Goal: Transaction & Acquisition: Purchase product/service

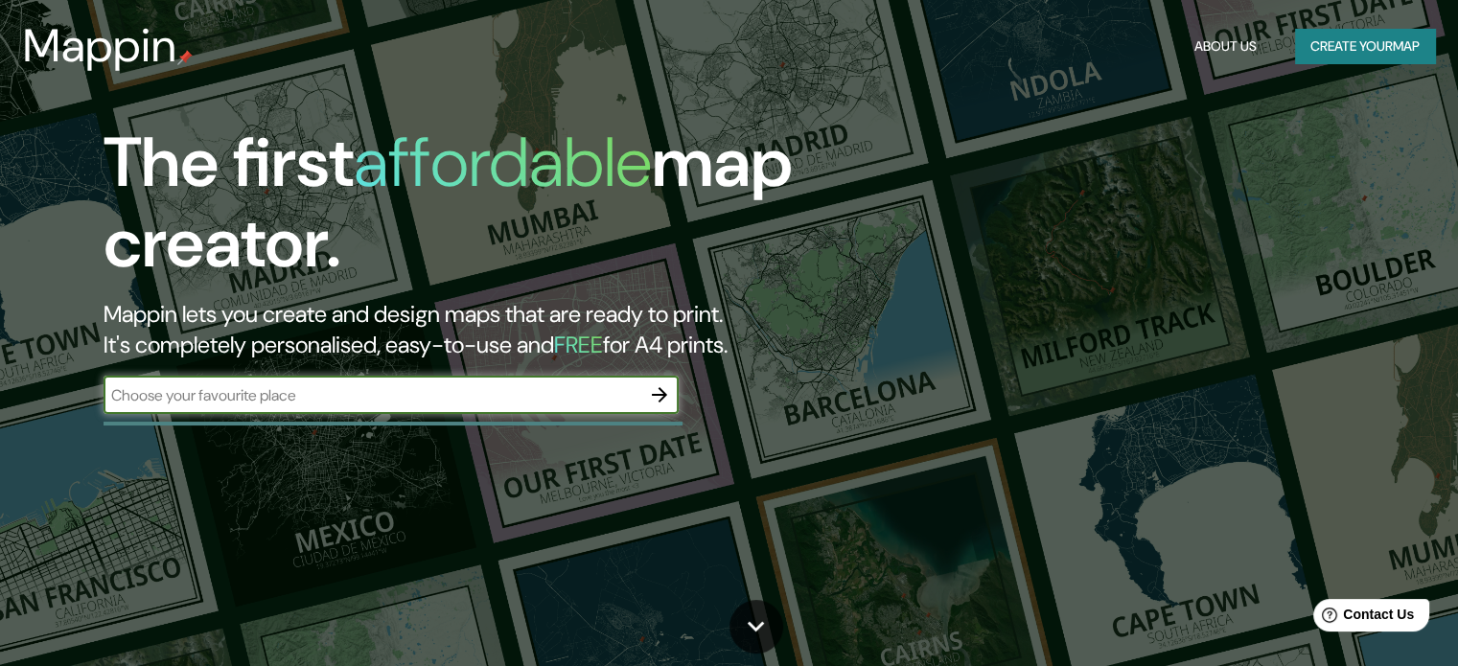
click at [406, 388] on input "text" at bounding box center [372, 395] width 537 height 22
type input "[GEOGRAPHIC_DATA]"
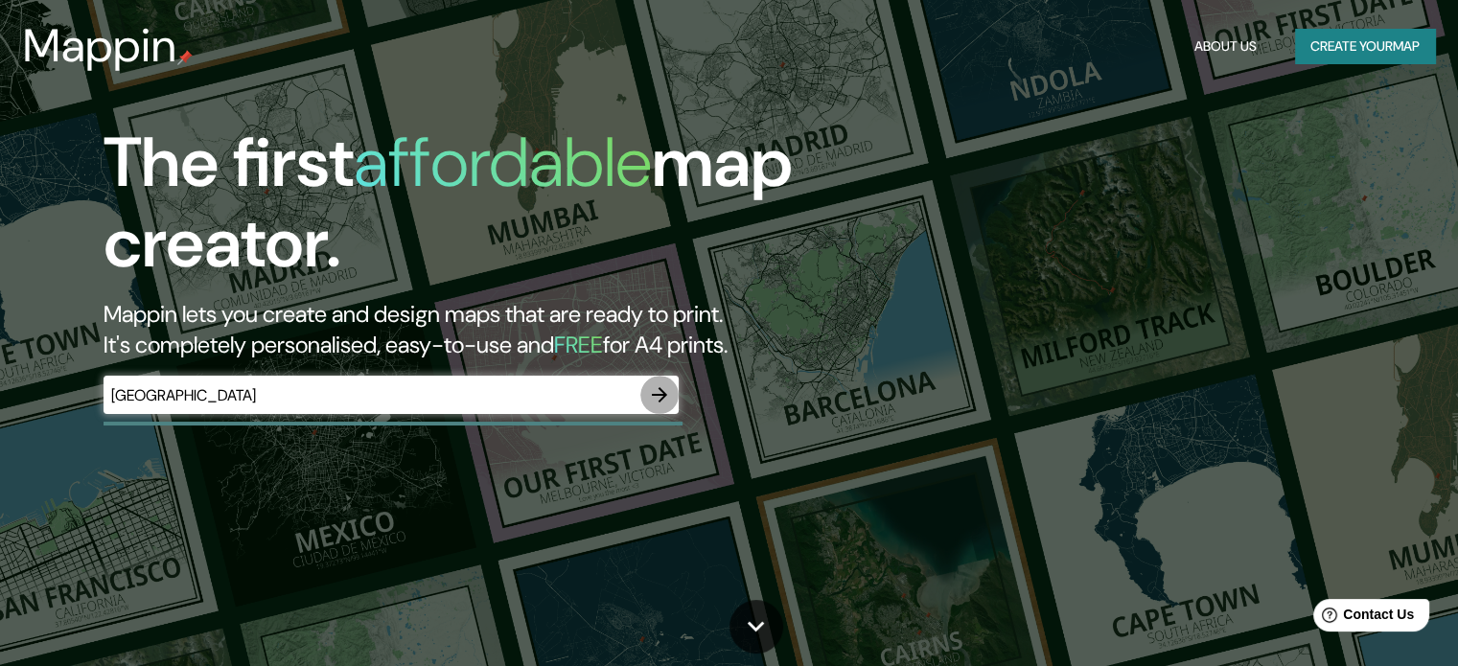
click at [659, 400] on icon "button" at bounding box center [659, 394] width 15 height 15
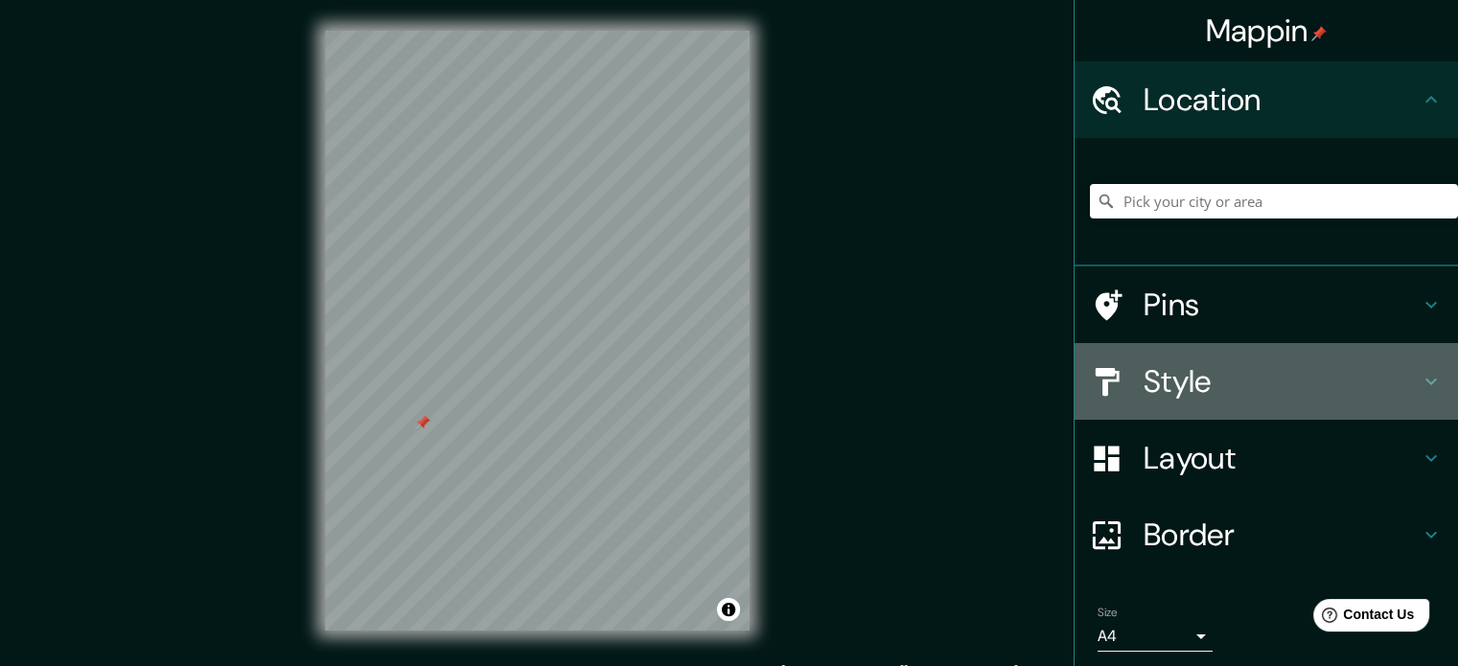
click at [1143, 388] on h4 "Style" at bounding box center [1281, 381] width 276 height 38
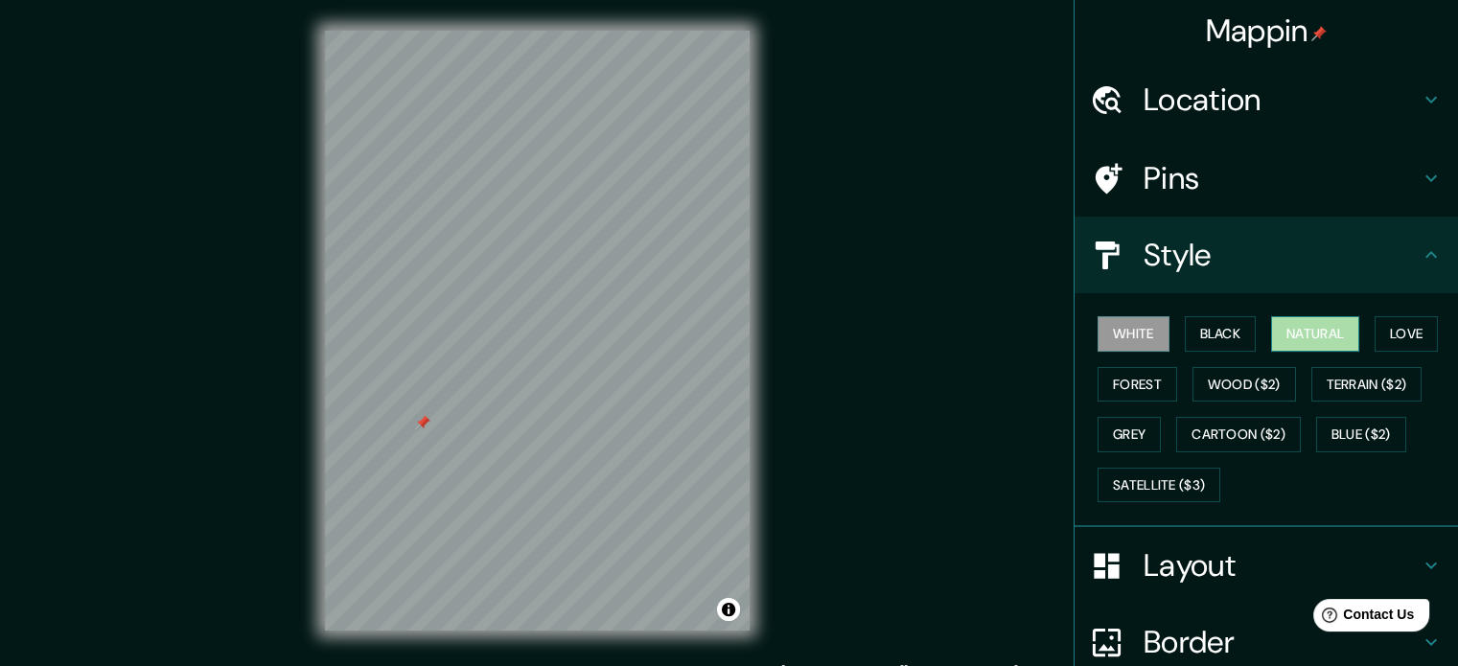
click at [1304, 336] on button "Natural" at bounding box center [1315, 333] width 88 height 35
click at [1403, 328] on button "Love" at bounding box center [1405, 333] width 63 height 35
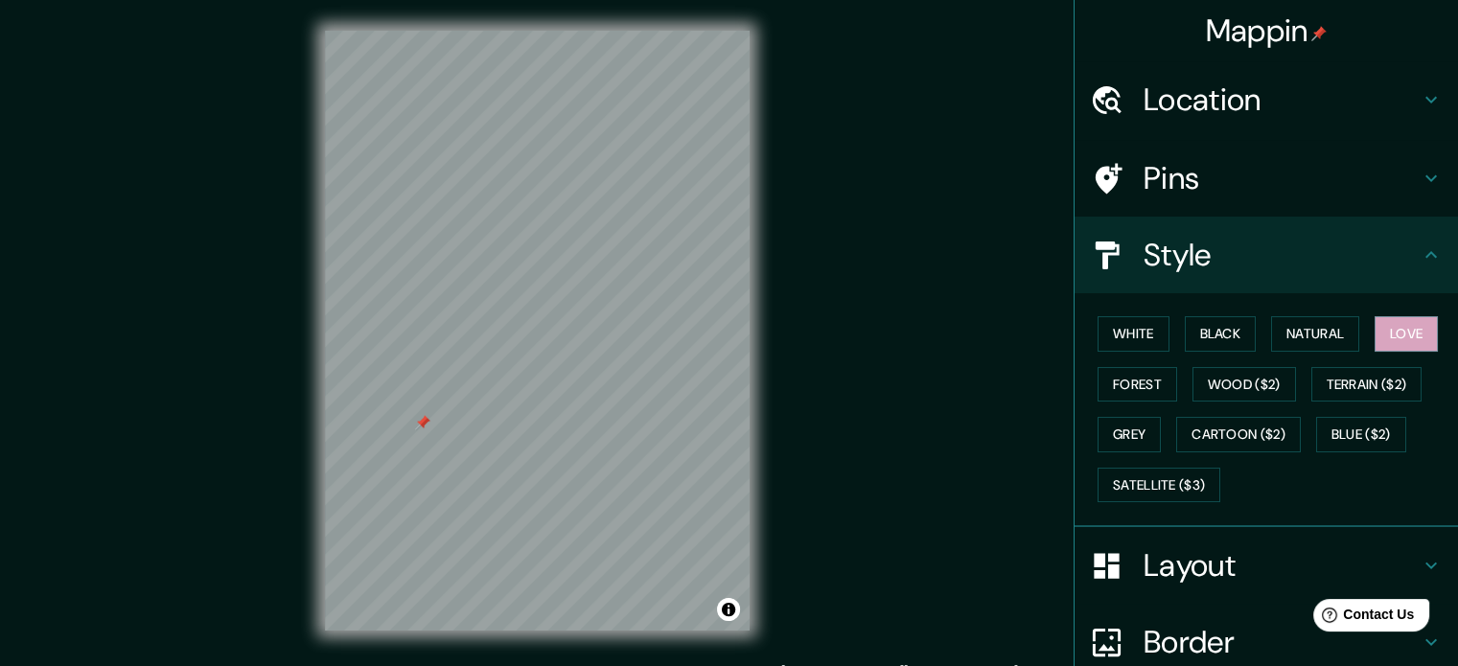
scroll to position [171, 0]
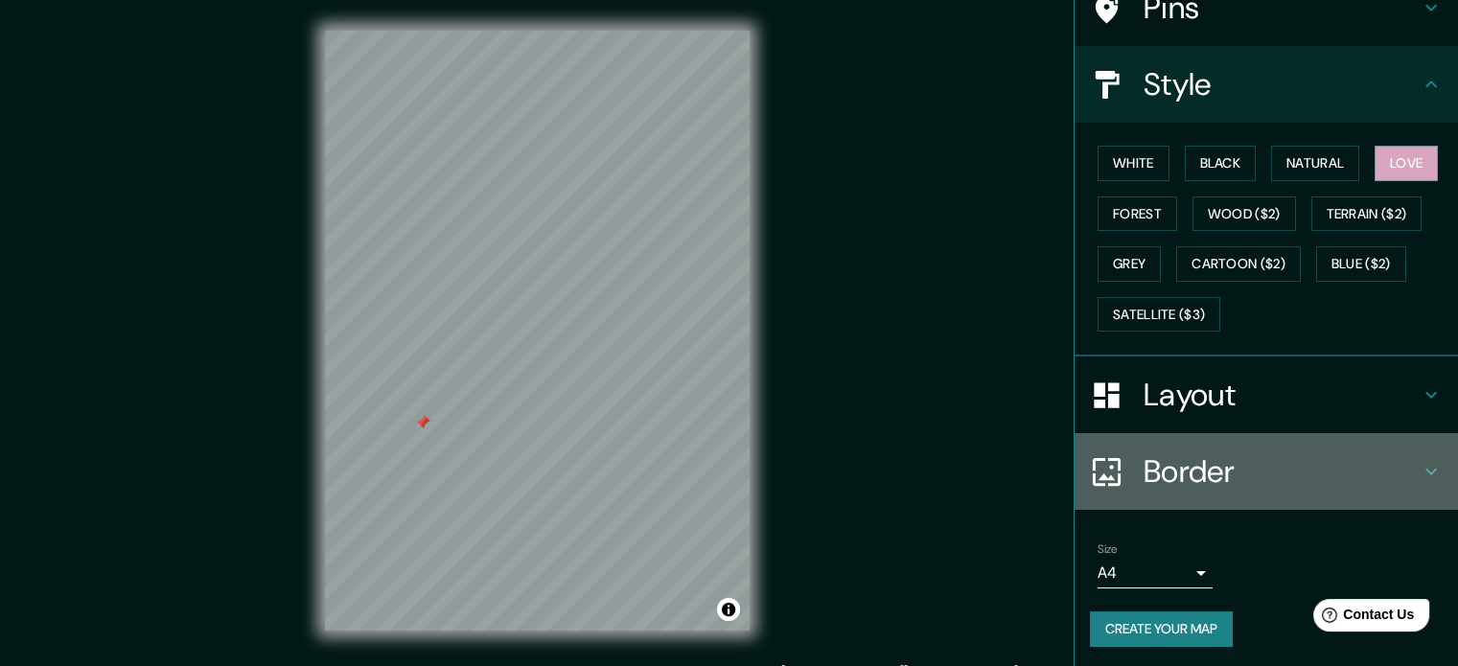
click at [1158, 467] on h4 "Border" at bounding box center [1281, 471] width 276 height 38
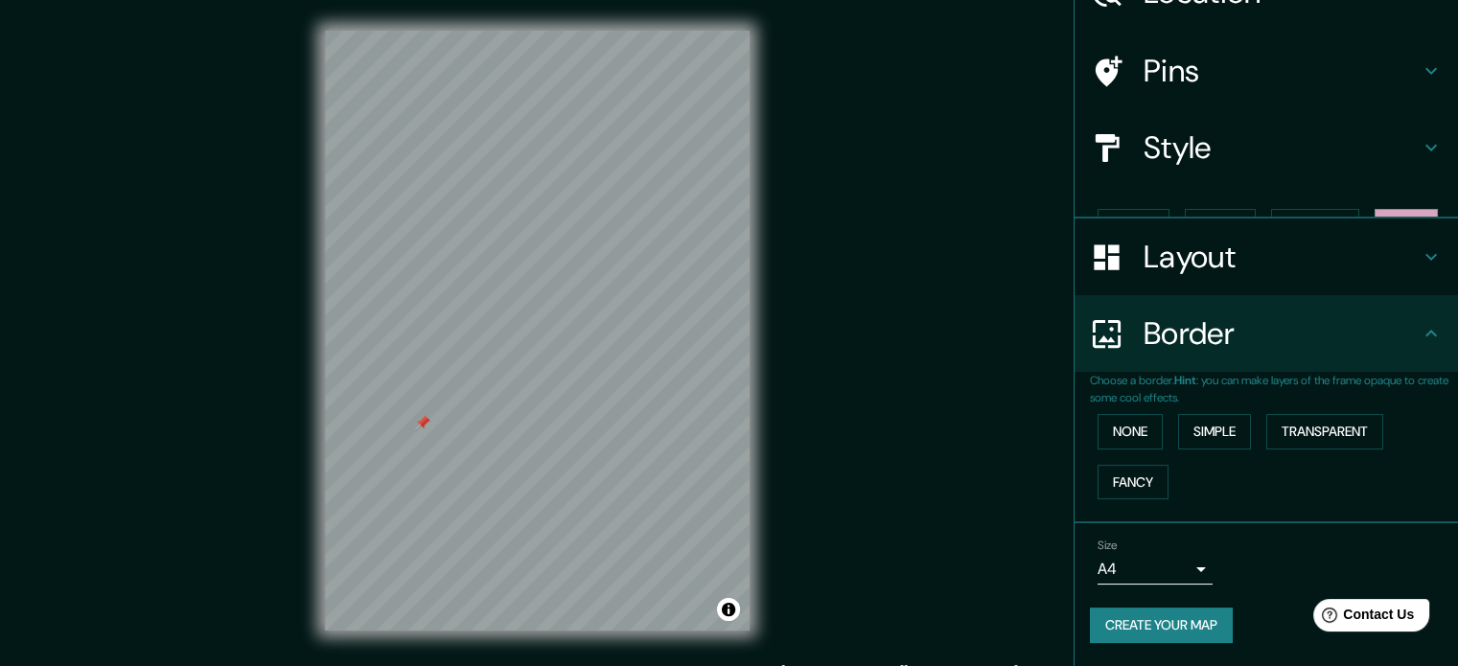
scroll to position [73, 0]
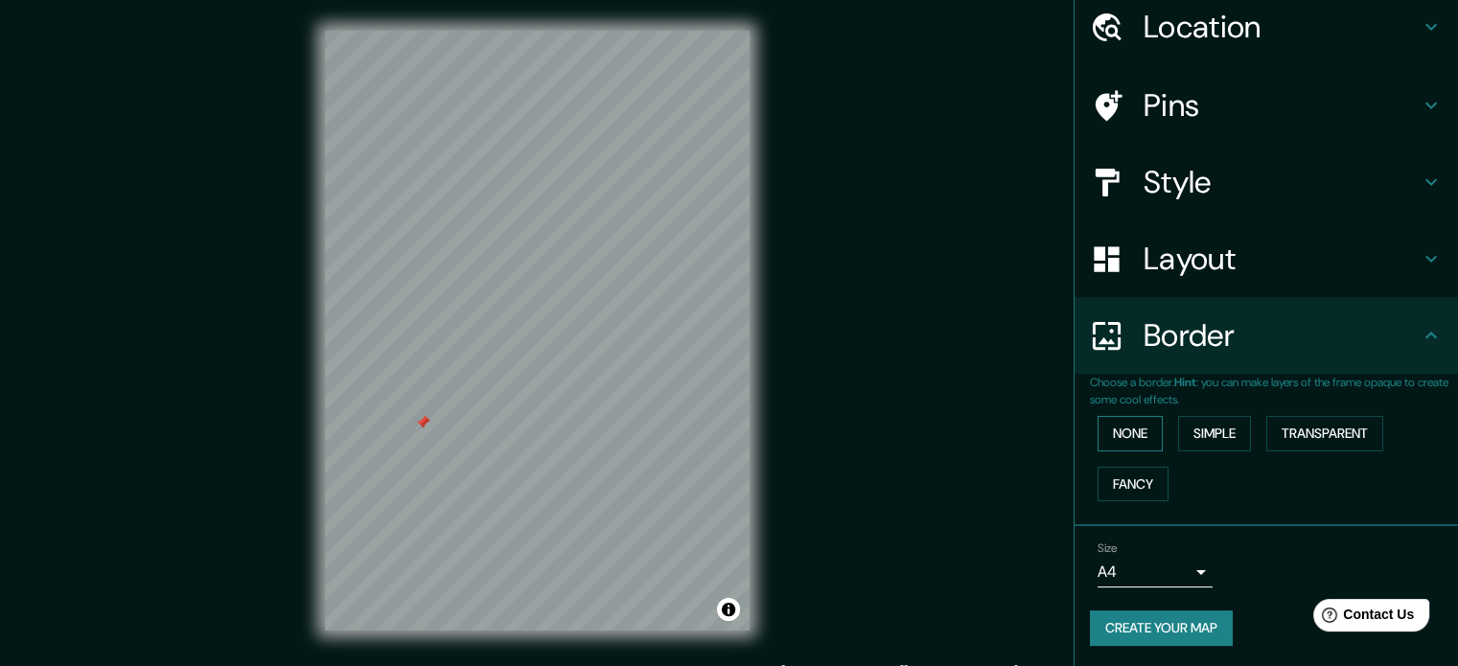
click at [1137, 437] on button "None" at bounding box center [1129, 433] width 65 height 35
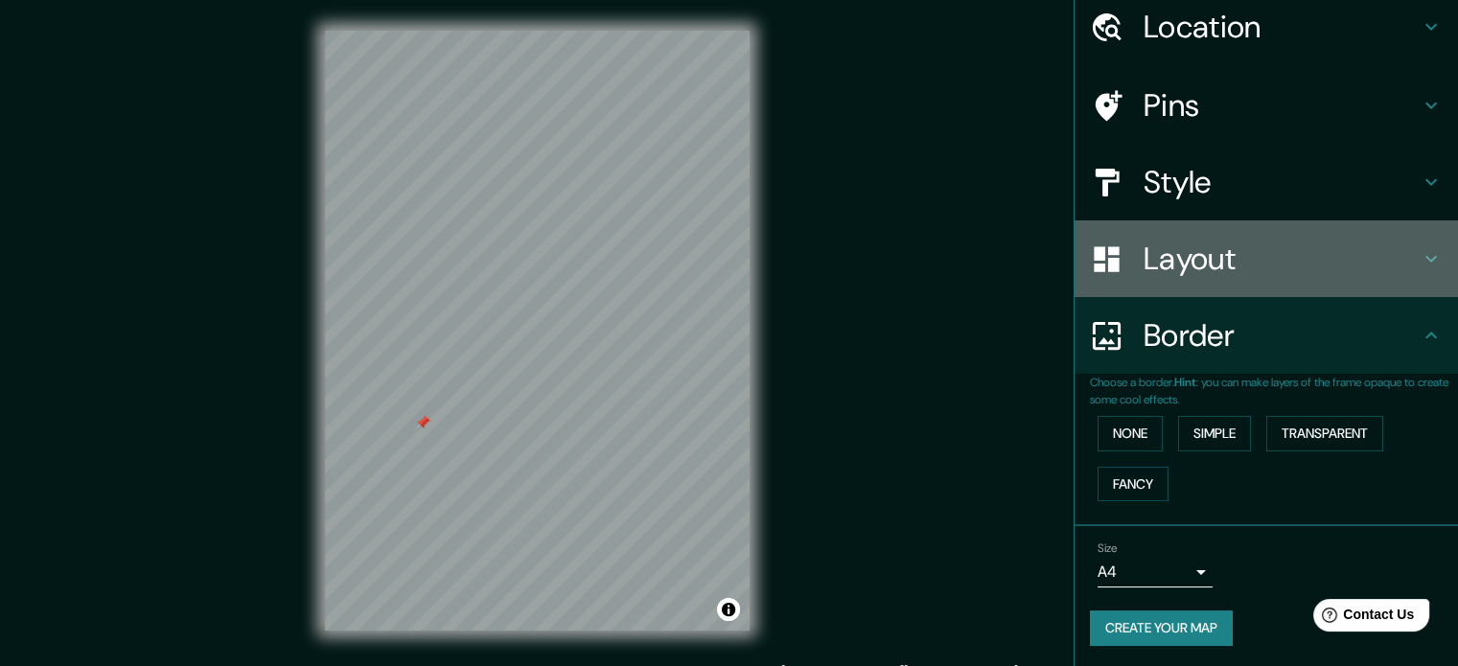
click at [1219, 263] on h4 "Layout" at bounding box center [1281, 259] width 276 height 38
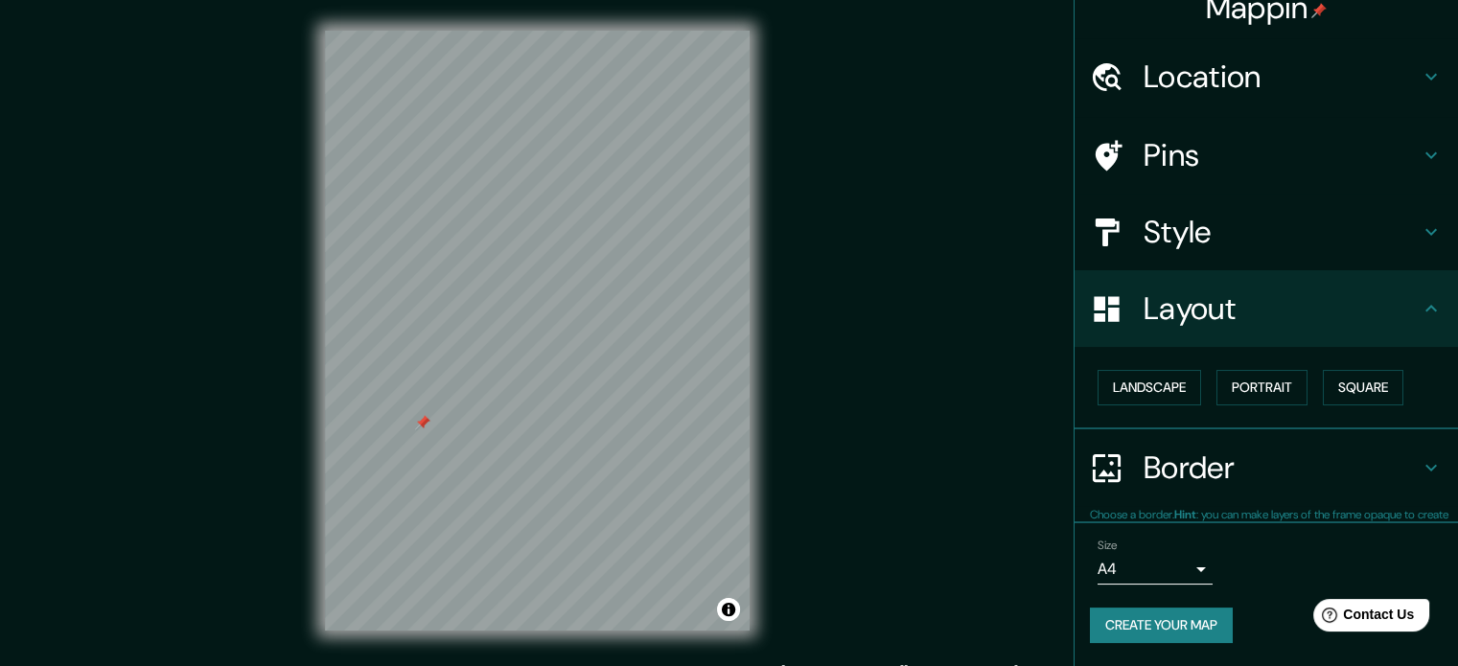
scroll to position [21, 0]
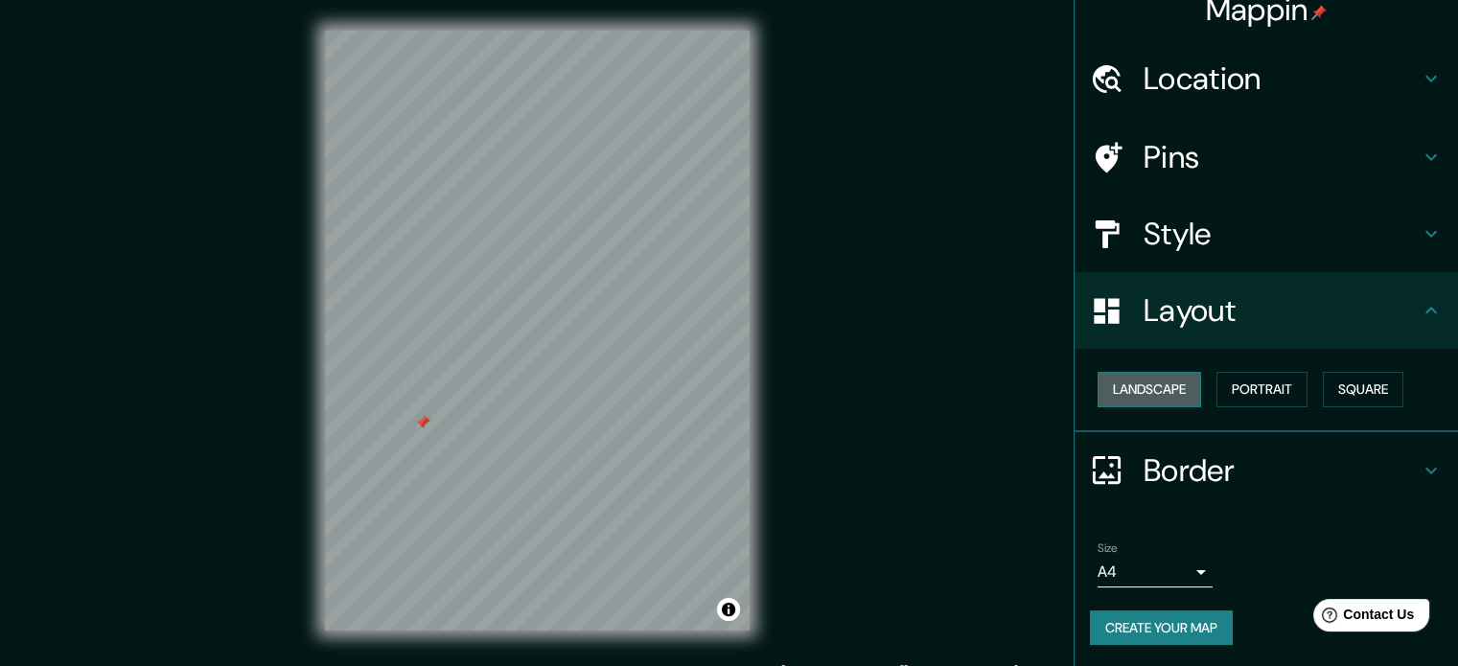
click at [1166, 390] on button "Landscape" at bounding box center [1149, 389] width 104 height 35
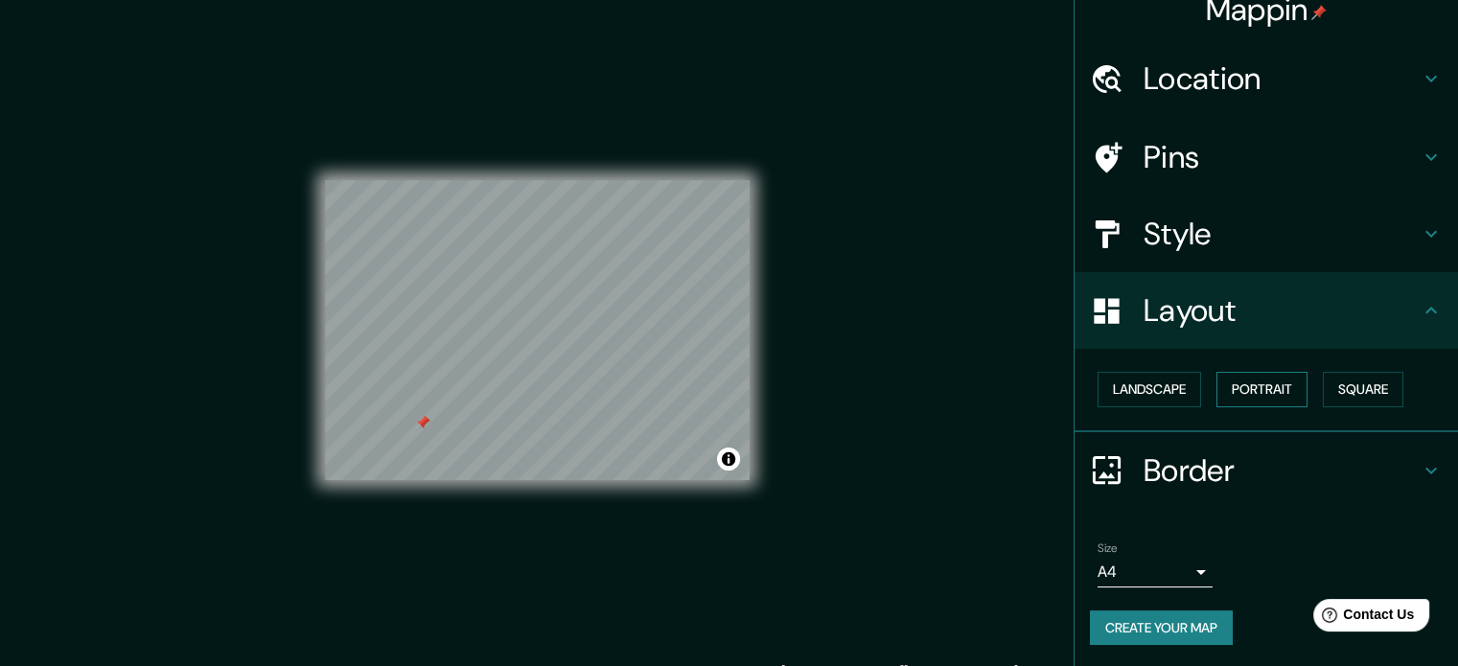
click at [1259, 397] on button "Portrait" at bounding box center [1261, 389] width 91 height 35
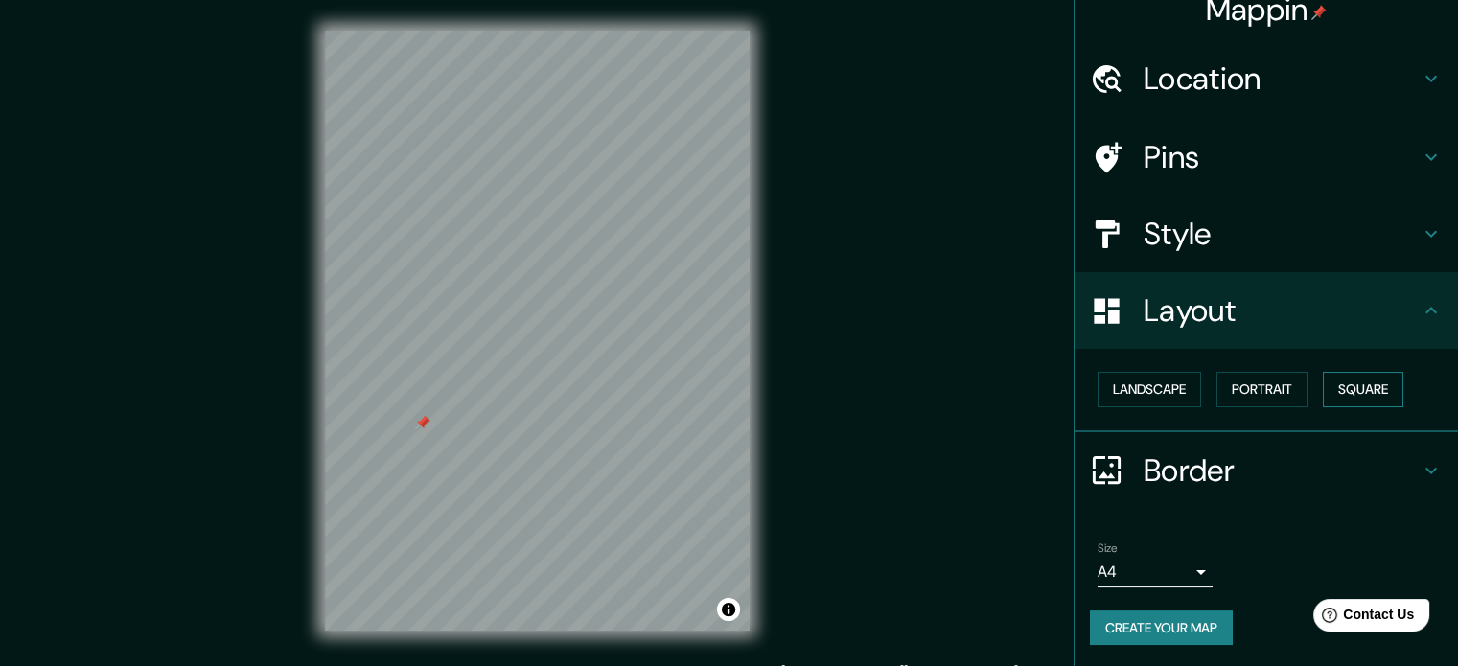
click at [1360, 379] on button "Square" at bounding box center [1363, 389] width 81 height 35
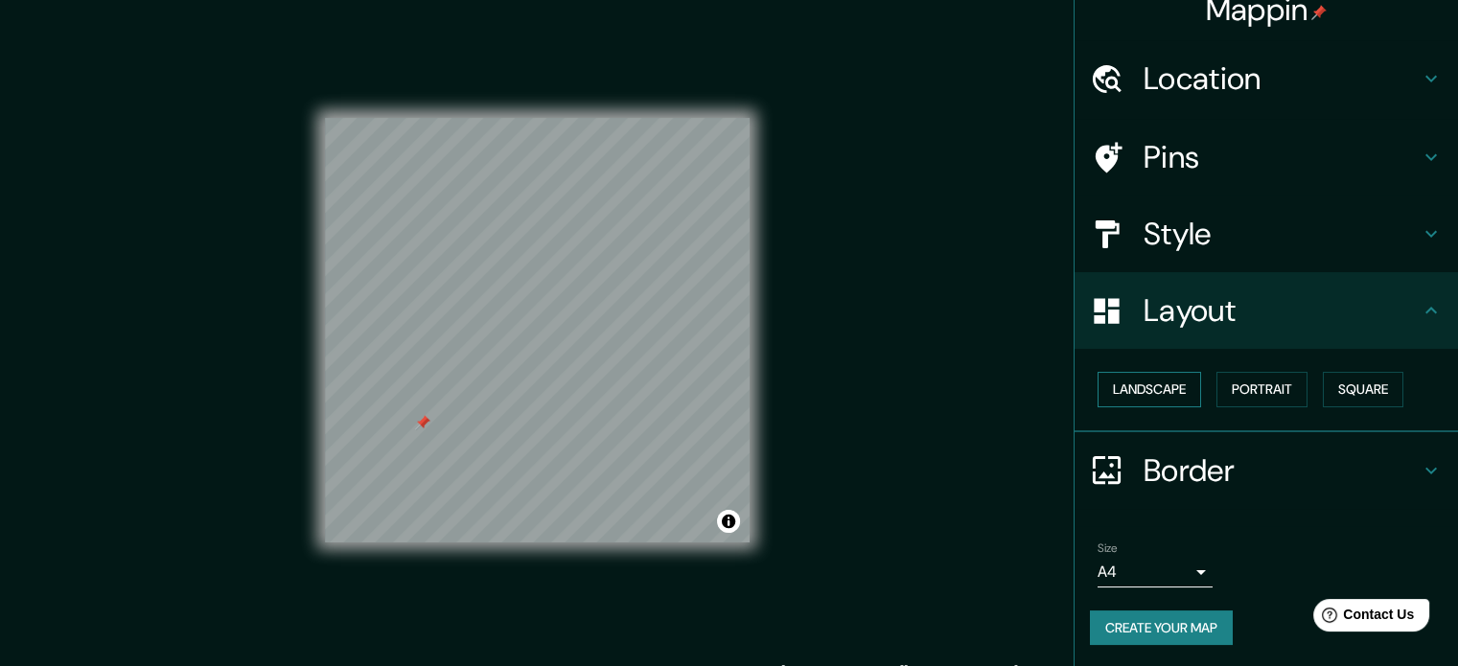
click at [1169, 379] on button "Landscape" at bounding box center [1149, 389] width 104 height 35
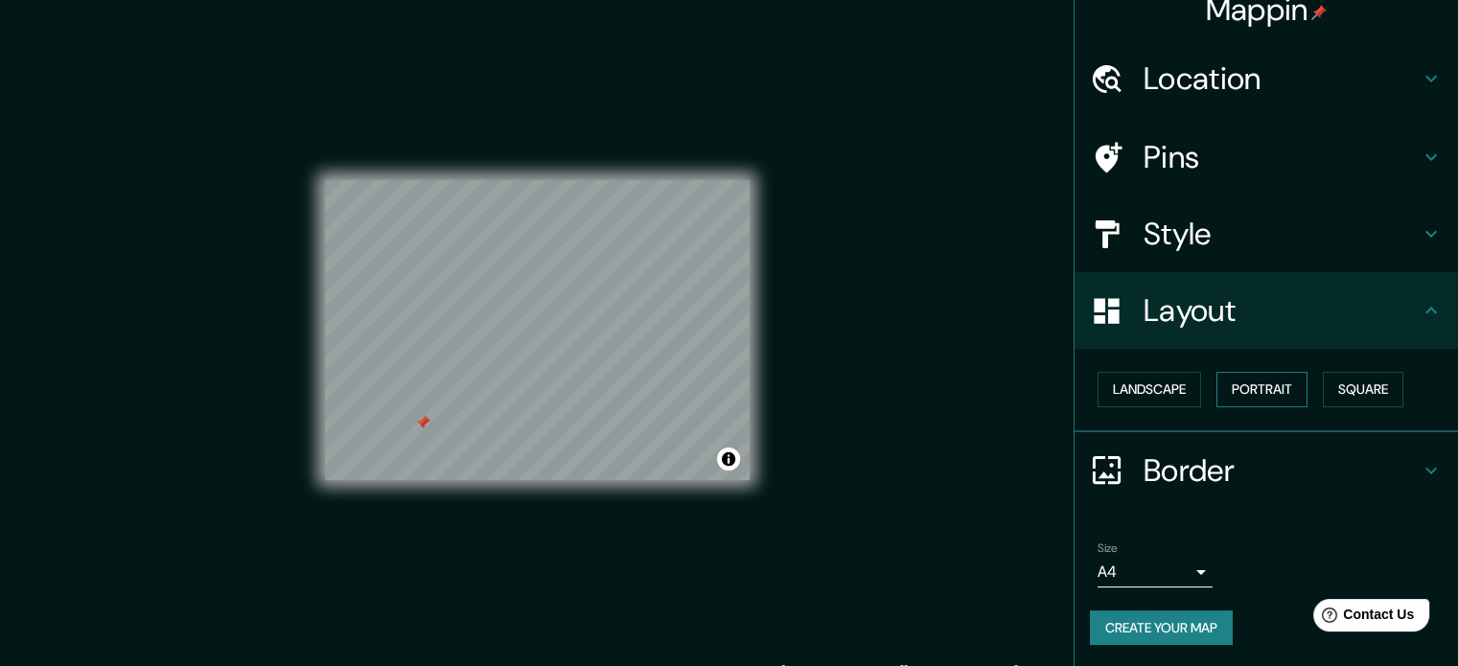
click at [1254, 385] on button "Portrait" at bounding box center [1261, 389] width 91 height 35
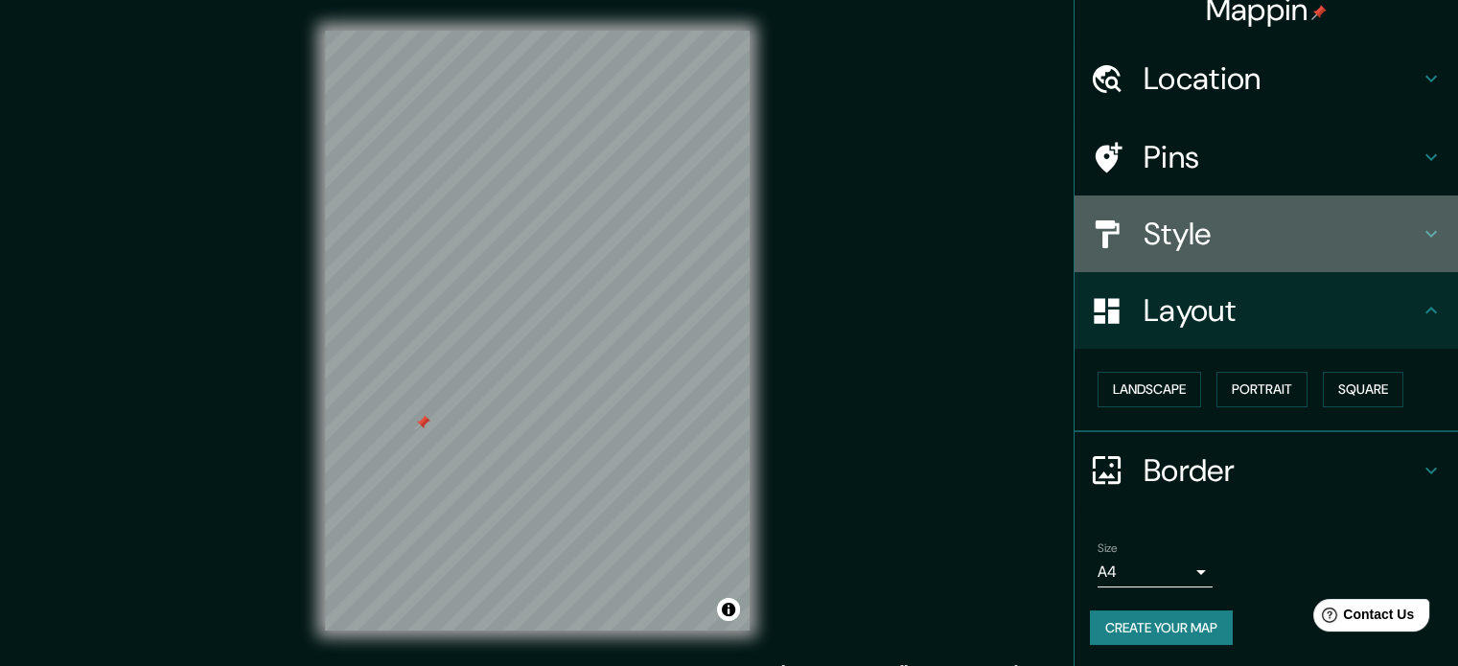
click at [1155, 250] on h4 "Style" at bounding box center [1281, 234] width 276 height 38
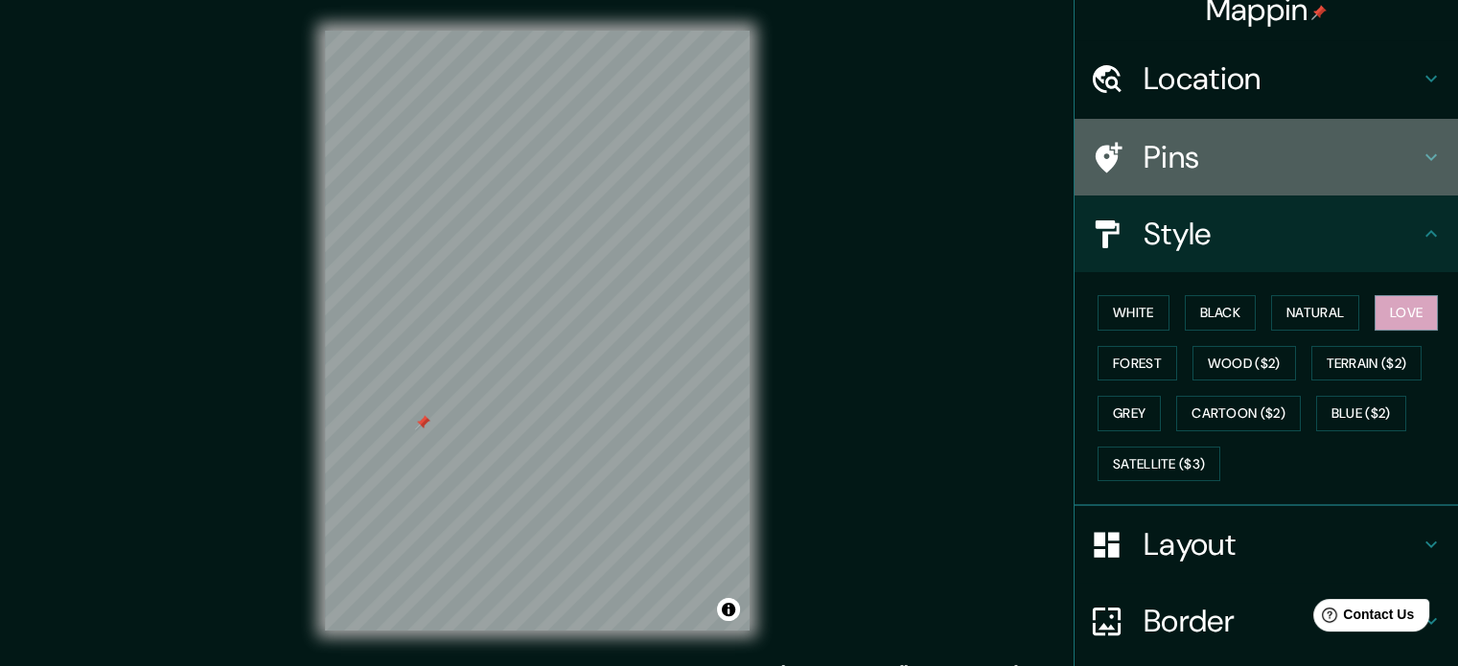
click at [1143, 175] on h4 "Pins" at bounding box center [1281, 157] width 276 height 38
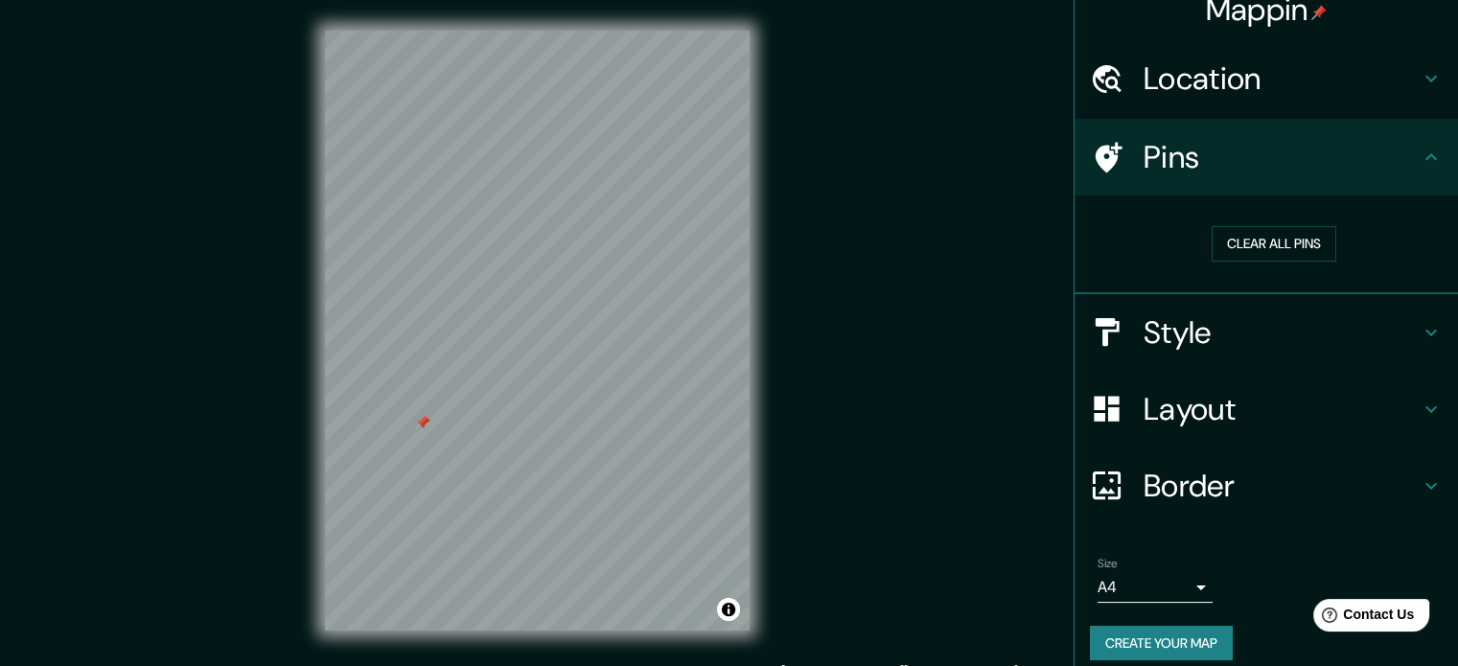
click at [1154, 102] on div "Location" at bounding box center [1265, 78] width 383 height 77
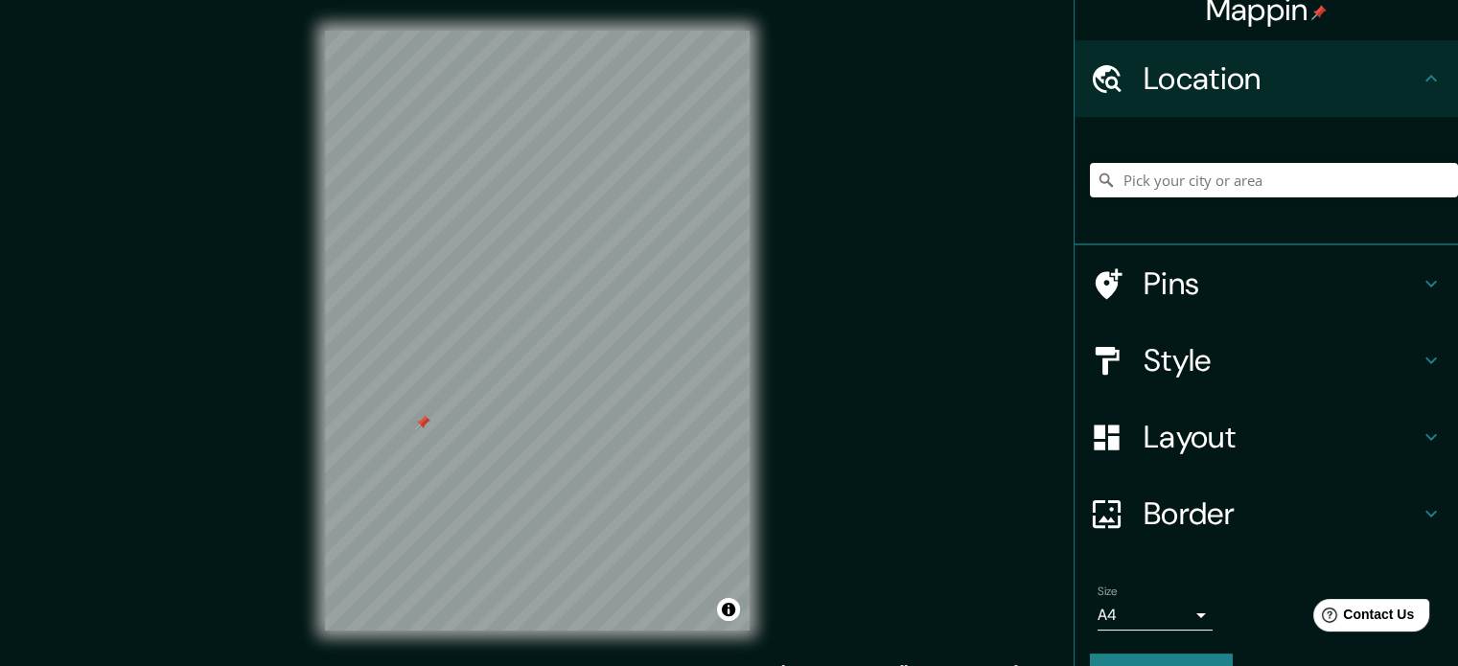
click at [1154, 102] on div "Location" at bounding box center [1265, 78] width 383 height 77
click at [1192, 379] on h4 "Style" at bounding box center [1281, 360] width 276 height 38
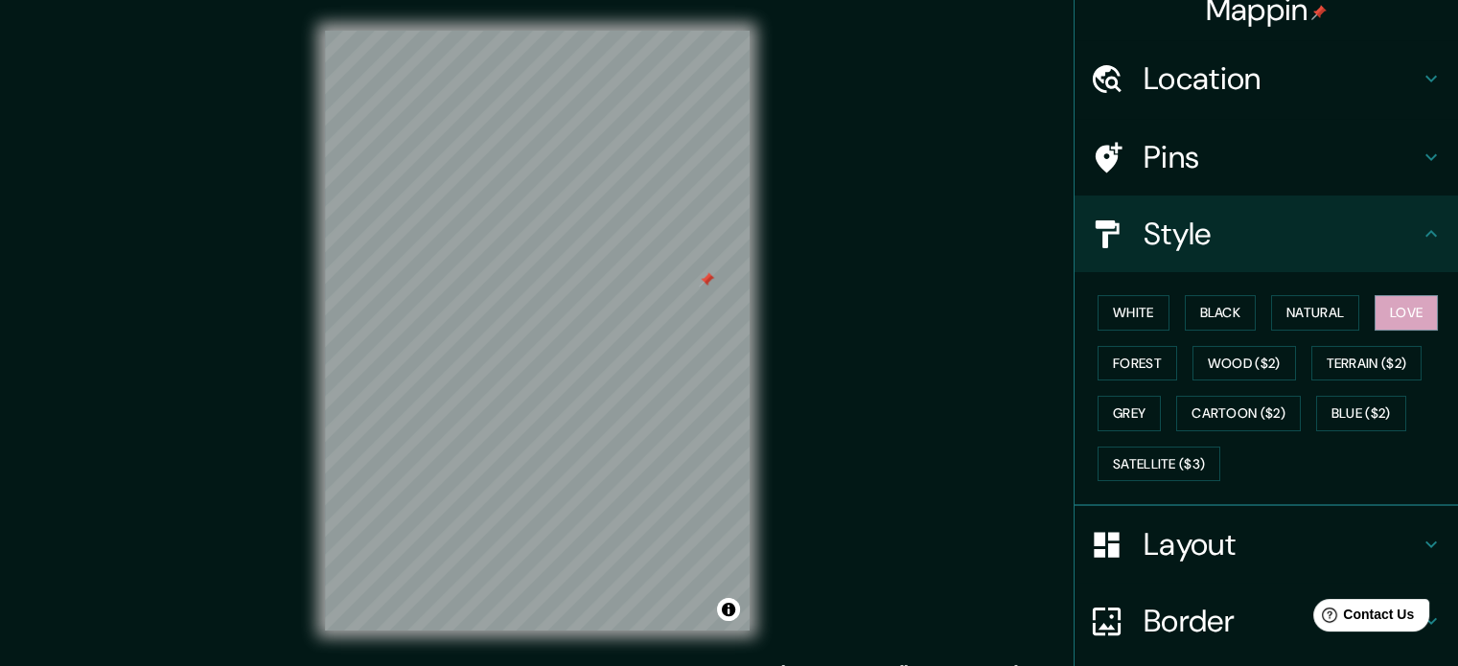
click at [812, 341] on div "Mappin Location Pins Style White Black Natural Love Forest Wood ($2) Terrain ($…" at bounding box center [729, 346] width 1458 height 692
click at [767, 170] on div "© Mapbox © OpenStreetMap Improve this map" at bounding box center [537, 330] width 486 height 661
click at [587, 252] on div at bounding box center [585, 250] width 15 height 15
click at [580, 317] on div at bounding box center [577, 312] width 15 height 15
click at [535, 211] on div at bounding box center [530, 211] width 15 height 15
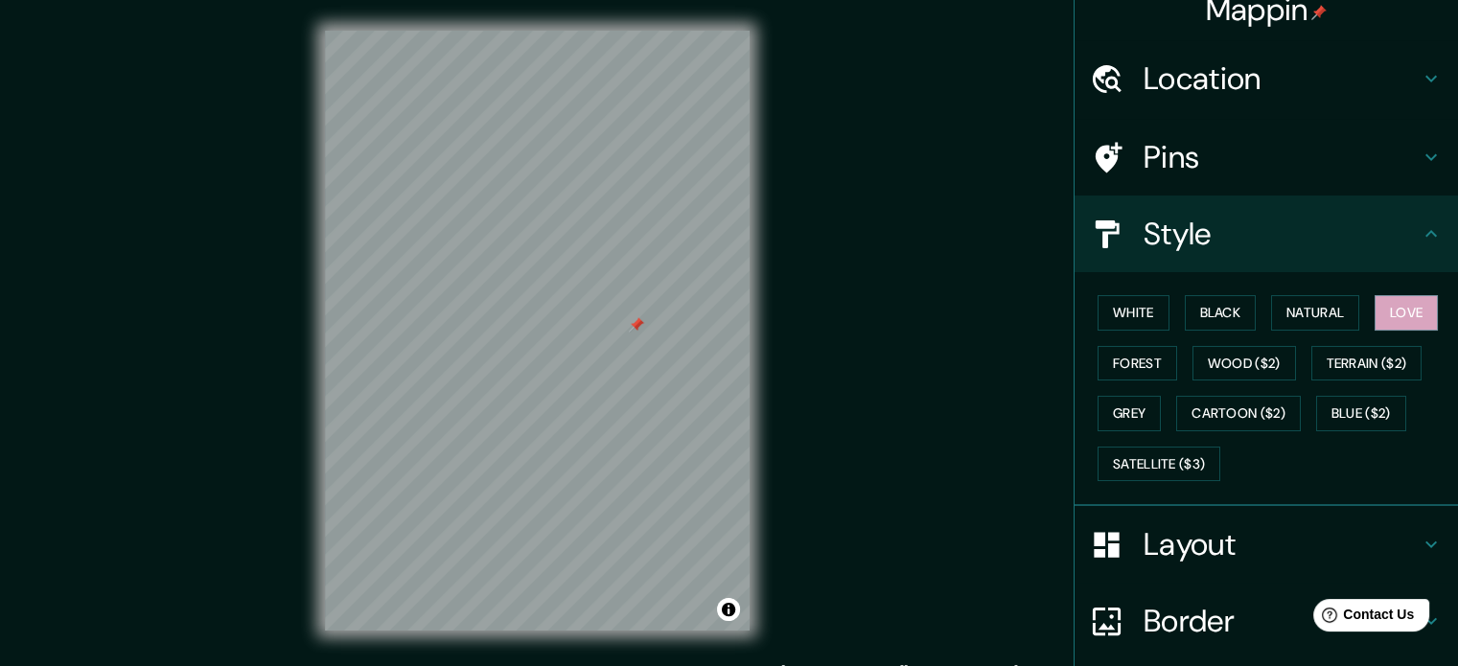
click at [640, 325] on div at bounding box center [636, 324] width 15 height 15
click at [1129, 354] on button "Forest" at bounding box center [1137, 363] width 80 height 35
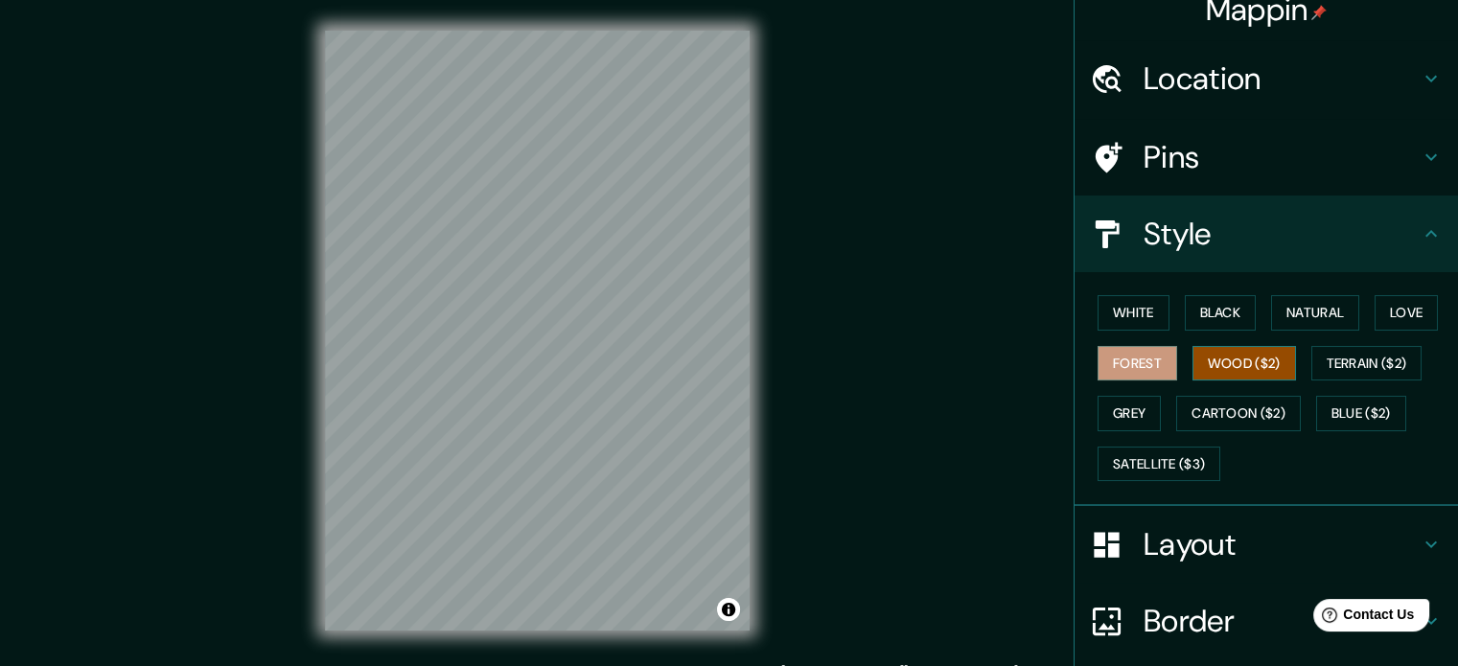
click at [1244, 368] on button "Wood ($2)" at bounding box center [1244, 363] width 104 height 35
click at [1350, 365] on button "Terrain ($2)" at bounding box center [1366, 363] width 111 height 35
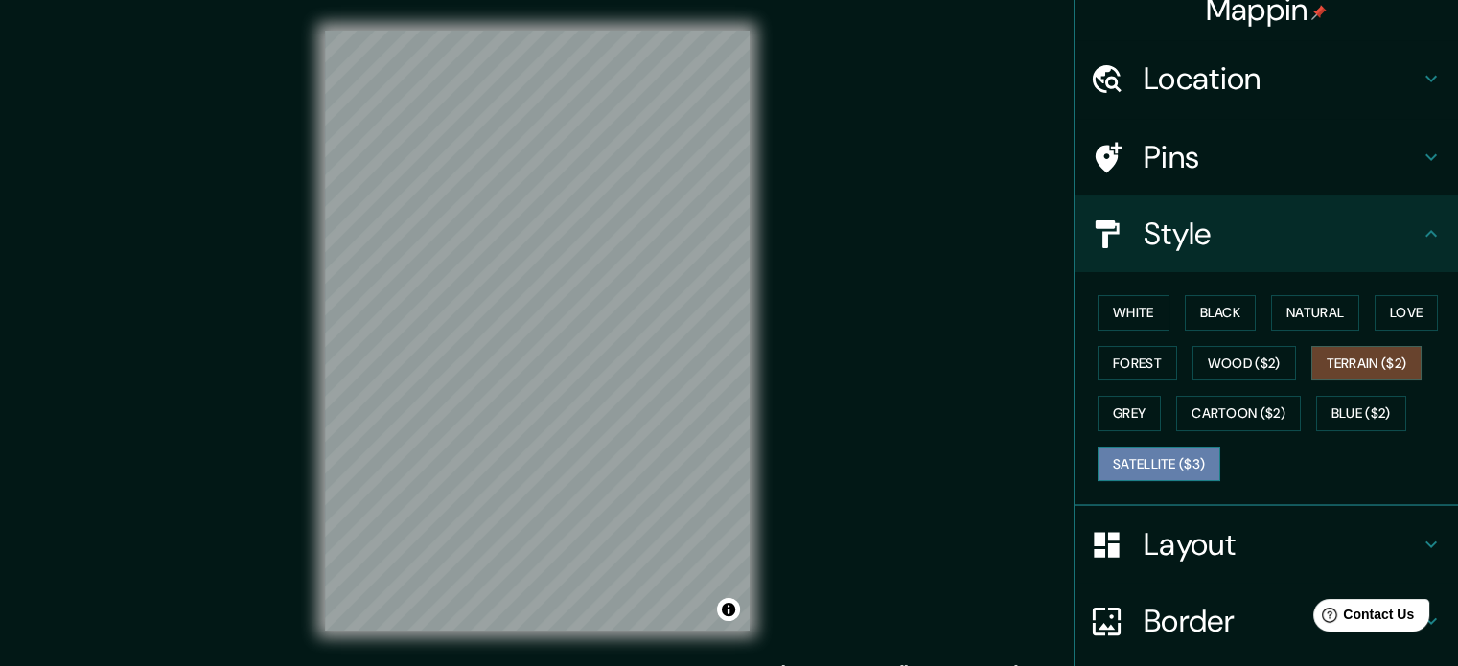
click at [1143, 463] on button "Satellite ($3)" at bounding box center [1158, 464] width 123 height 35
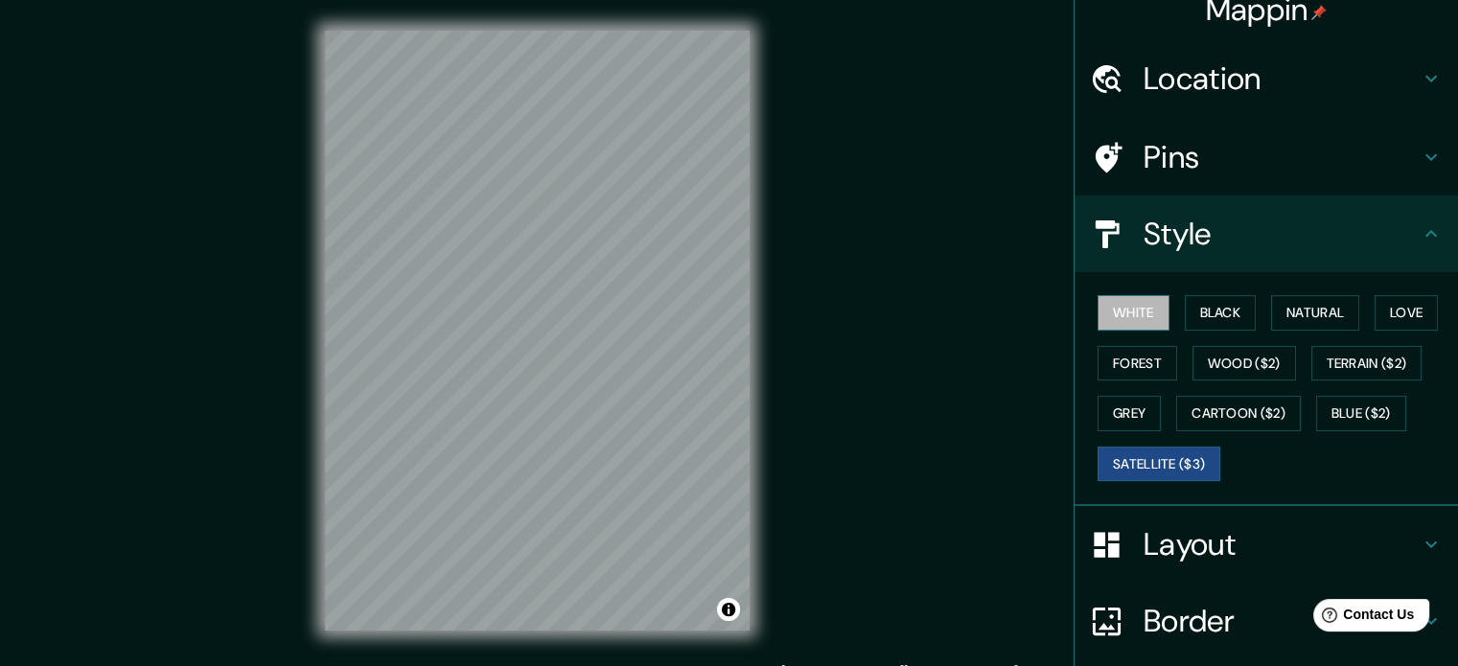
click at [1141, 314] on button "White" at bounding box center [1133, 312] width 72 height 35
click at [1313, 314] on button "Natural" at bounding box center [1315, 312] width 88 height 35
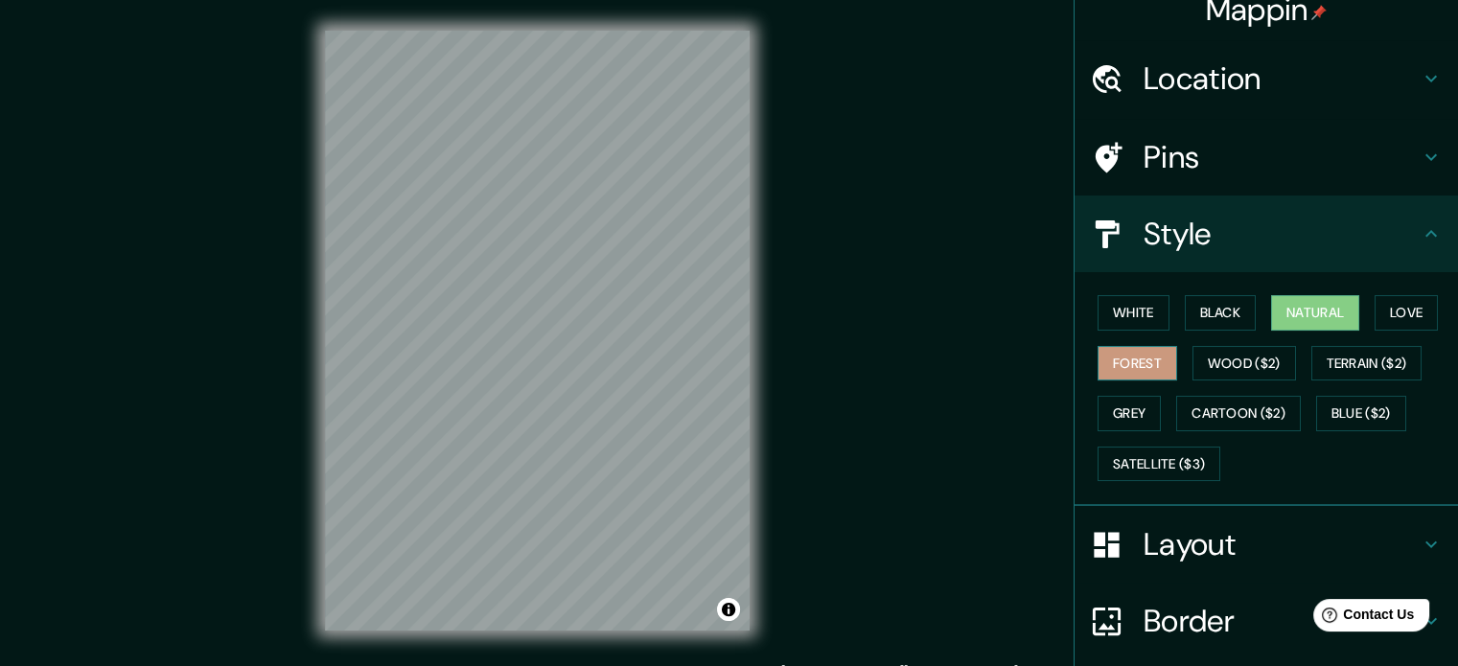
click at [1115, 359] on button "Forest" at bounding box center [1137, 363] width 80 height 35
click at [764, 107] on div "© Mapbox © OpenStreetMap Improve this map" at bounding box center [537, 330] width 486 height 661
click at [1288, 309] on button "Natural" at bounding box center [1315, 312] width 88 height 35
click at [317, 353] on div "© Mapbox © OpenStreetMap Improve this map" at bounding box center [537, 330] width 486 height 661
click at [827, 302] on div "Mappin Location Pins Style White Black Natural Love Forest Wood ($2) Terrain ($…" at bounding box center [729, 346] width 1458 height 692
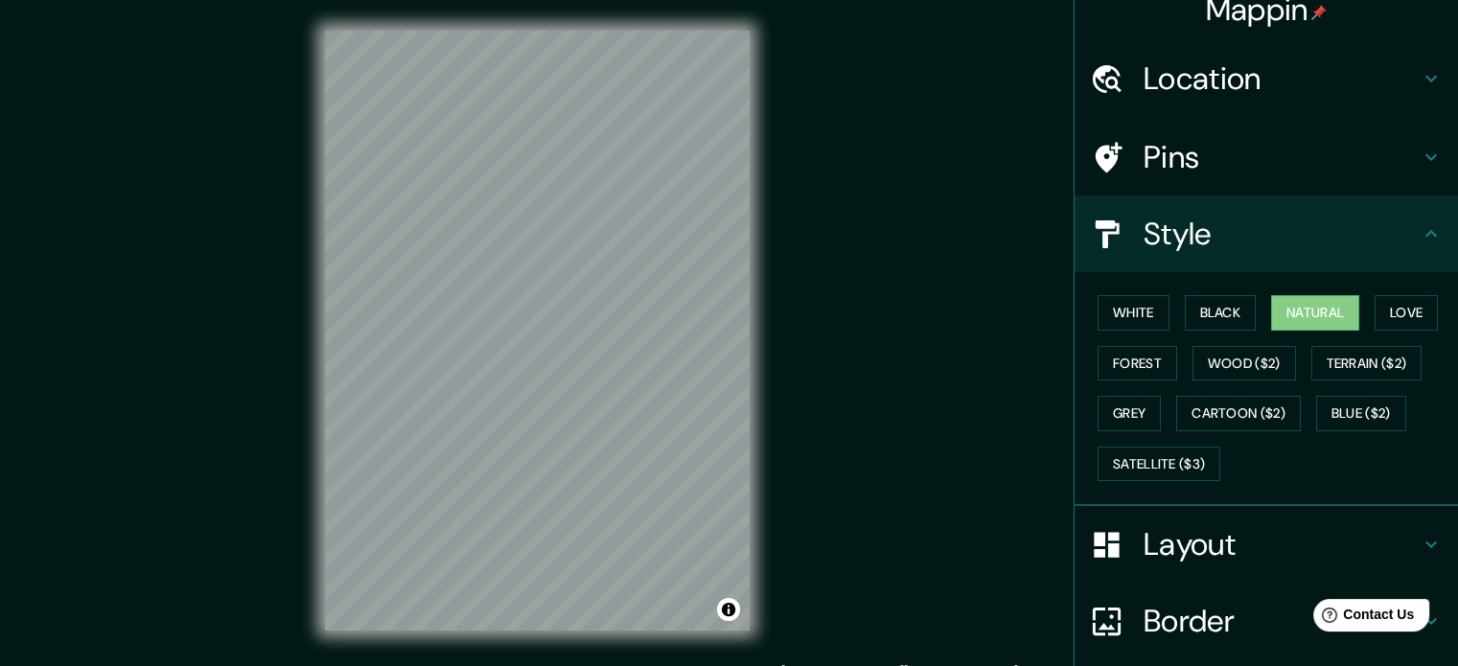
click at [192, 446] on div "Mappin Location Pins Style White Black Natural Love Forest Wood ($2) Terrain ($…" at bounding box center [729, 346] width 1458 height 692
click at [797, 494] on div "Mappin Location Pins Style White Black Natural Love Forest Wood ($2) Terrain ($…" at bounding box center [729, 346] width 1458 height 692
click at [590, 0] on html "Mappin Location Pins Style White Black Natural Love Forest Wood ($2) Terrain ($…" at bounding box center [729, 333] width 1458 height 666
click at [572, 0] on html "Mappin Location Pins Style White Black Natural Love Forest Wood ($2) Terrain ($…" at bounding box center [729, 333] width 1458 height 666
